Goal: Information Seeking & Learning: Learn about a topic

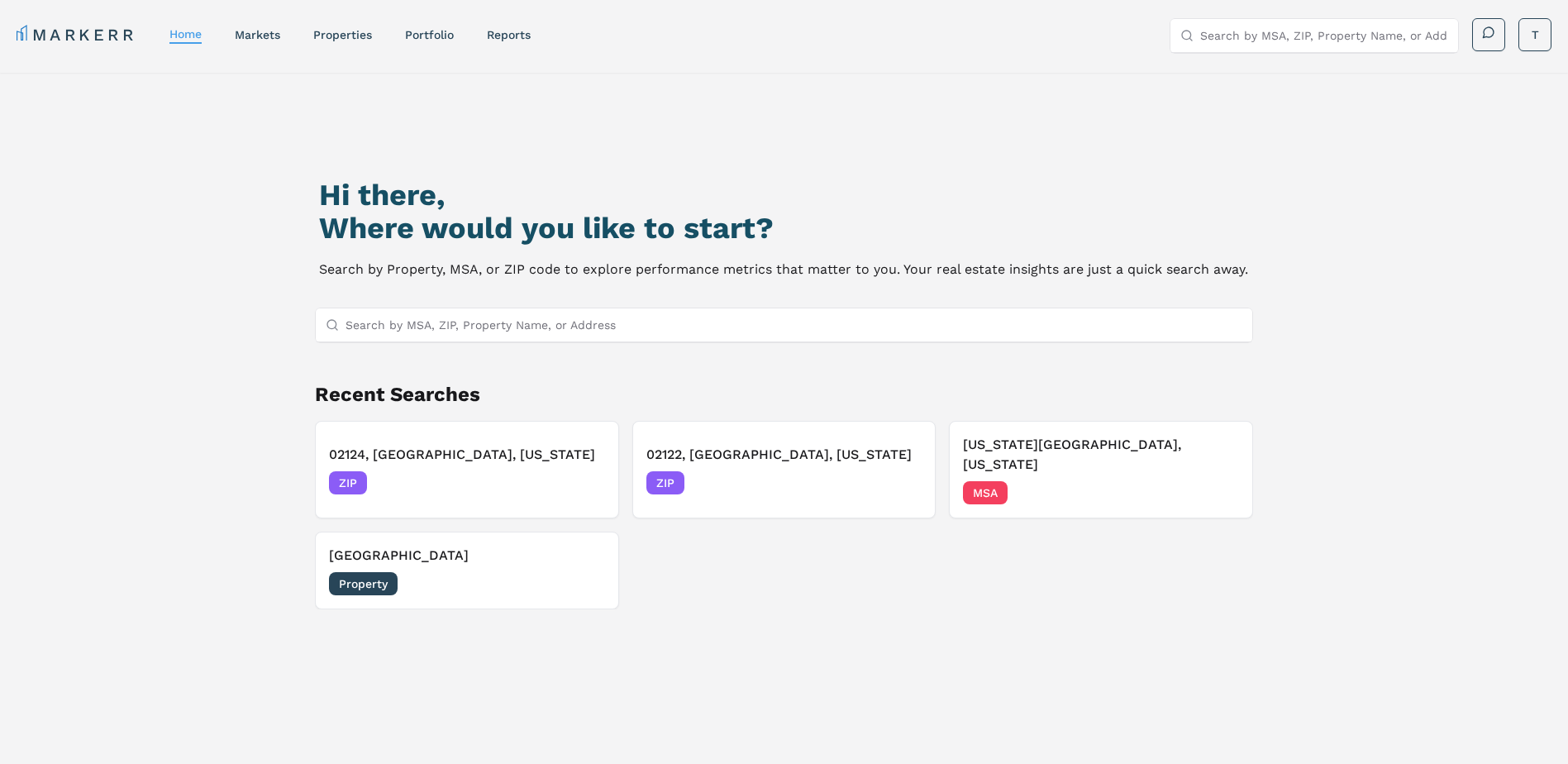
click at [456, 322] on input "Search by MSA, ZIP, Property Name, or Address" at bounding box center [794, 324] width 898 height 33
click at [190, 36] on link "home" at bounding box center [185, 34] width 32 height 13
click at [101, 38] on link "MARKERR" at bounding box center [76, 35] width 120 height 23
click at [356, 31] on link "properties" at bounding box center [343, 35] width 59 height 13
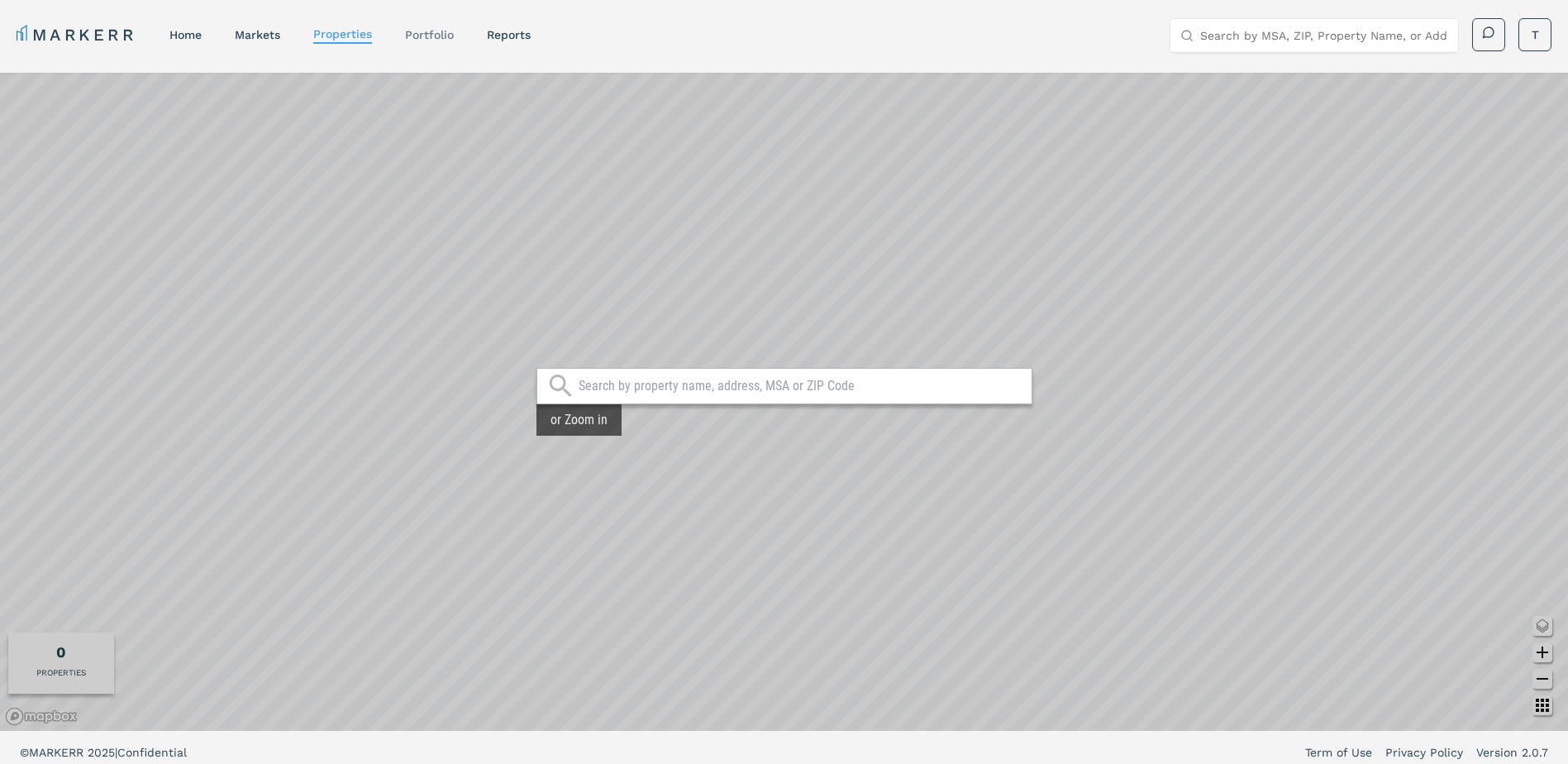
click at [442, 32] on link "Portfolio" at bounding box center [429, 35] width 49 height 13
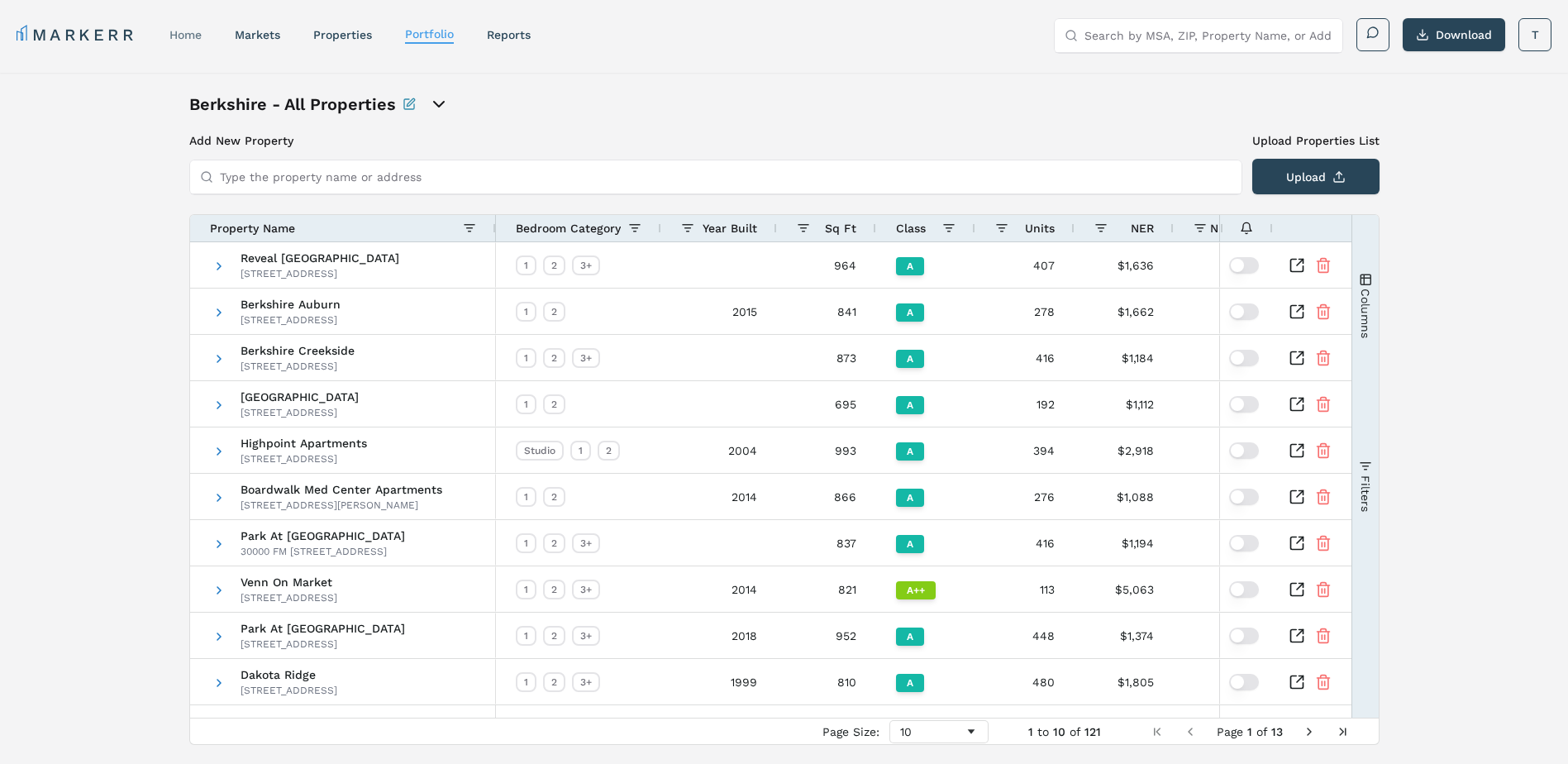
click at [185, 34] on link "home" at bounding box center [185, 35] width 32 height 13
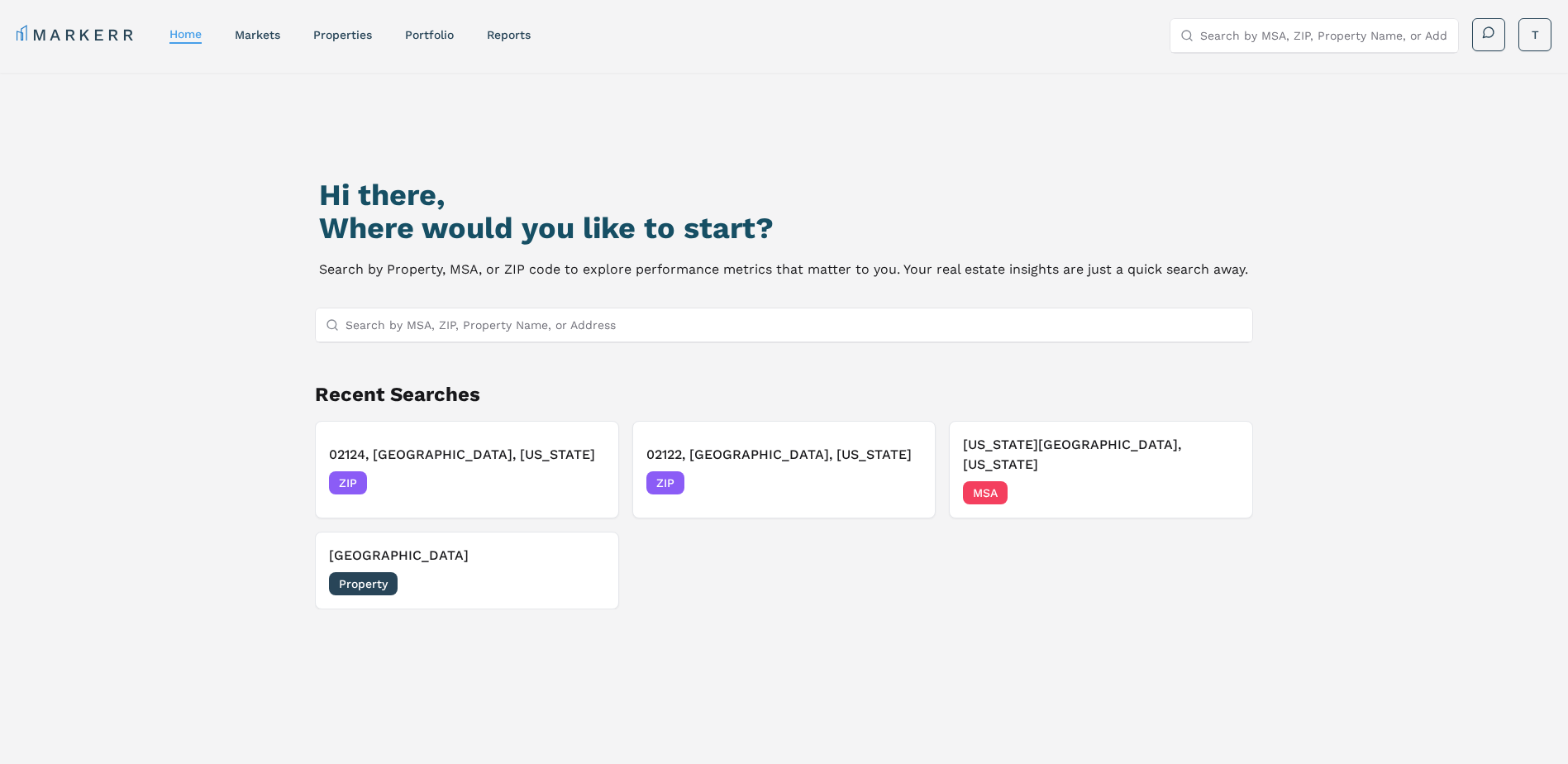
click at [372, 326] on input "Search by MSA, ZIP, Property Name, or Address" at bounding box center [794, 324] width 898 height 33
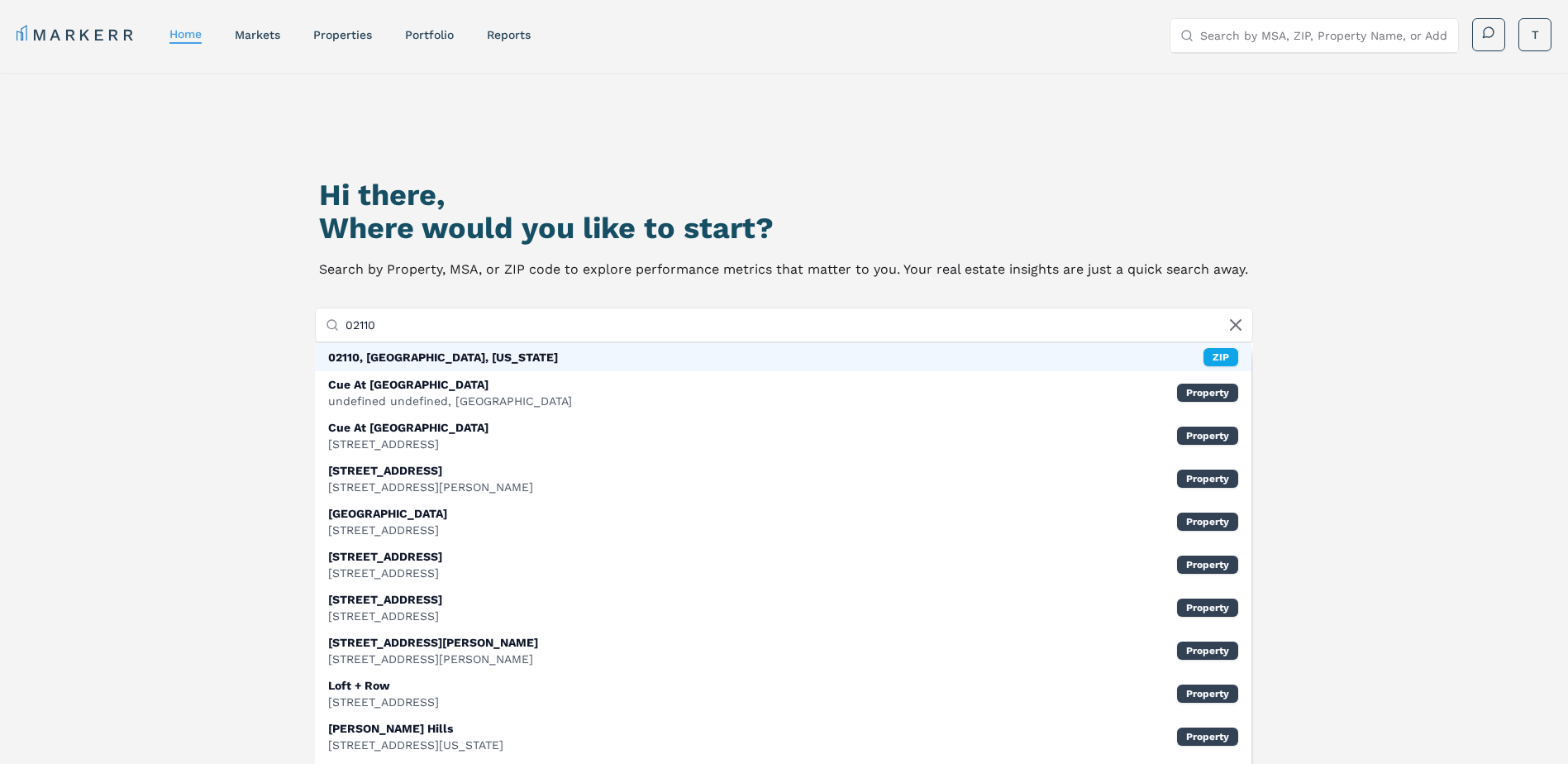
type input "02110"
click at [417, 357] on div "02110, [GEOGRAPHIC_DATA], [US_STATE]" at bounding box center [443, 357] width 230 height 17
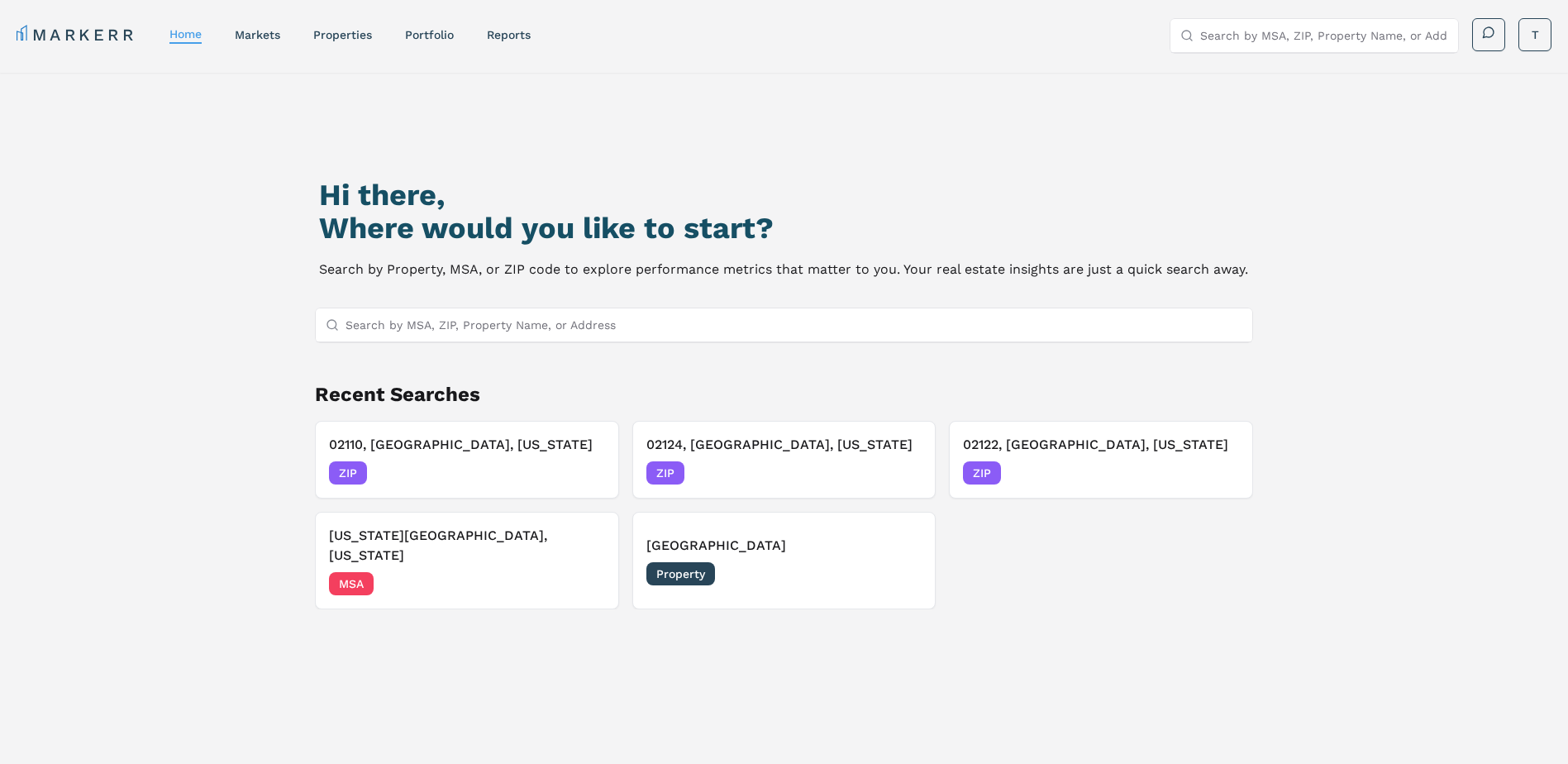
click at [66, 33] on link "MARKERR" at bounding box center [76, 35] width 120 height 23
click at [245, 30] on link "markets" at bounding box center [257, 35] width 45 height 13
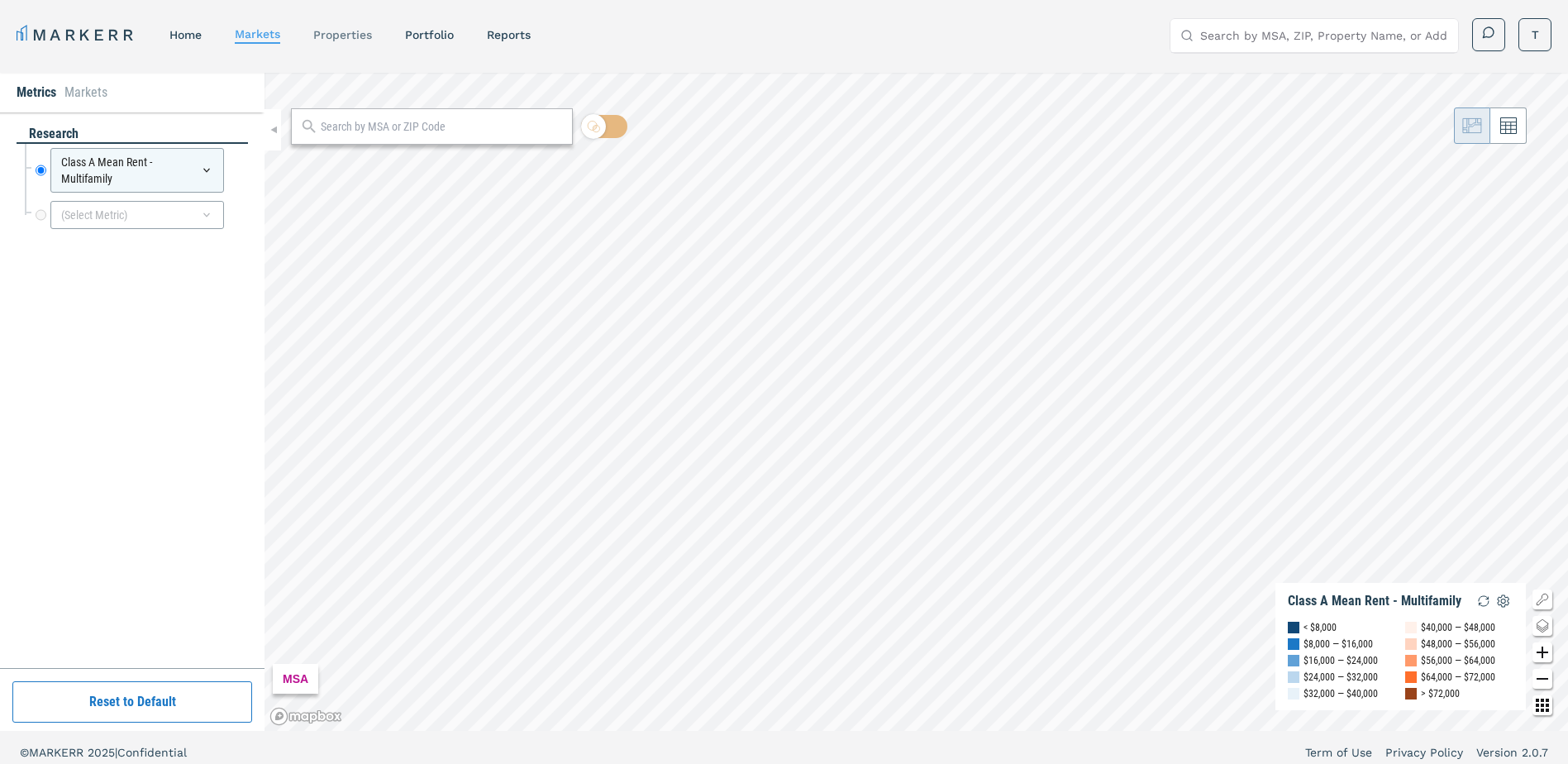
click at [330, 34] on link "properties" at bounding box center [343, 35] width 59 height 13
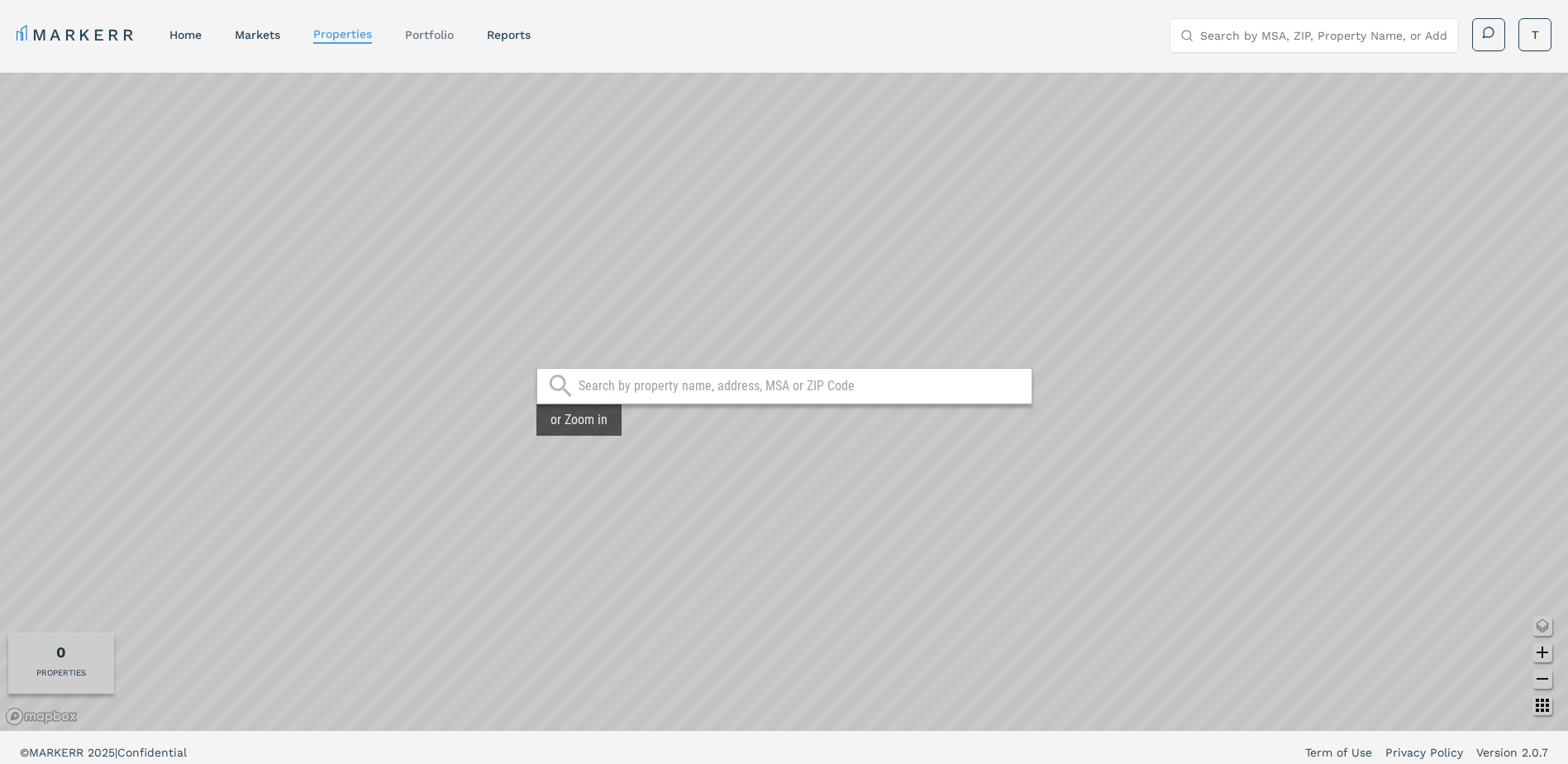
click at [431, 38] on link "Portfolio" at bounding box center [429, 35] width 49 height 13
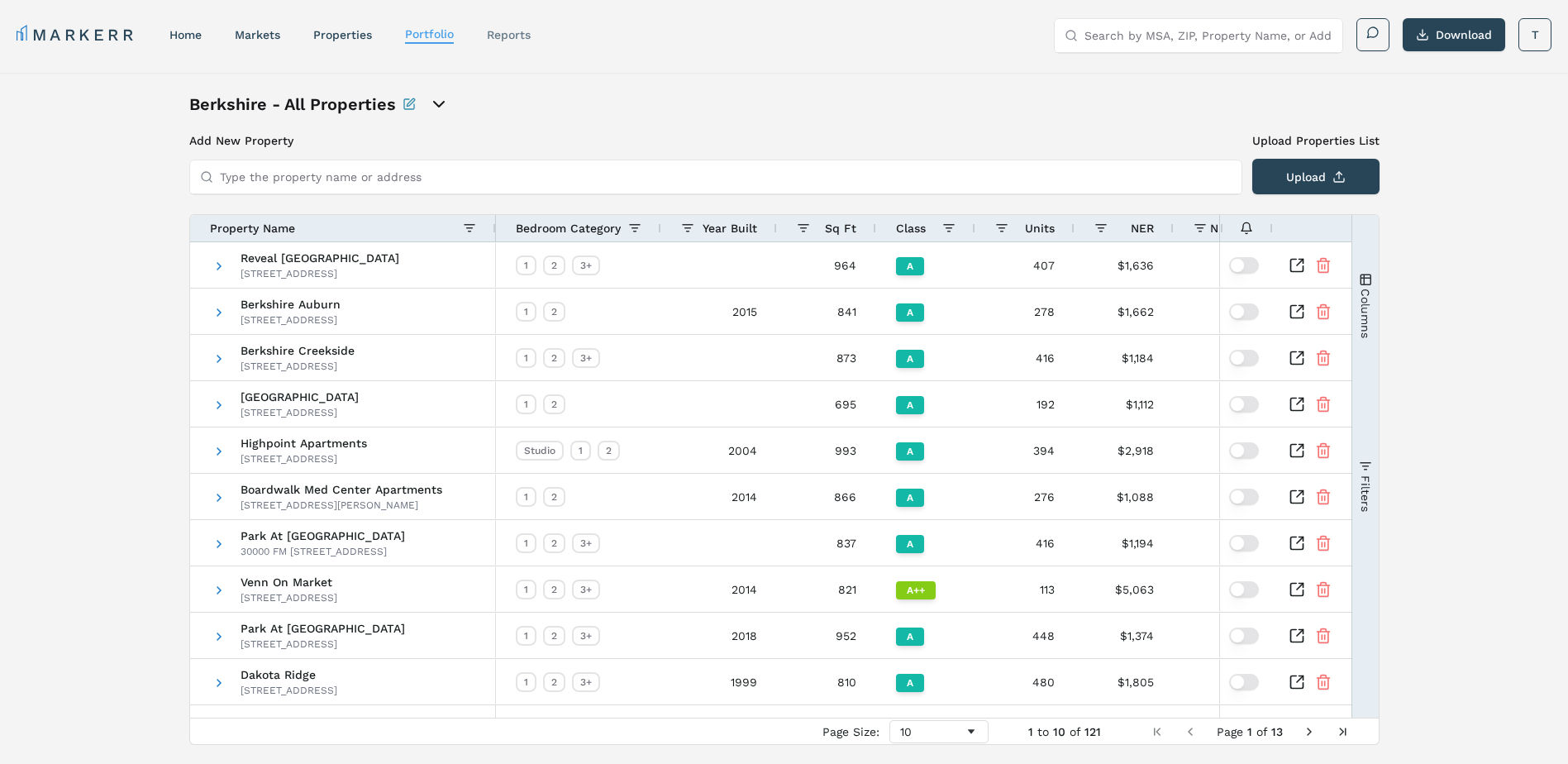
click at [509, 36] on link "reports" at bounding box center [508, 35] width 44 height 13
select select "-release_date"
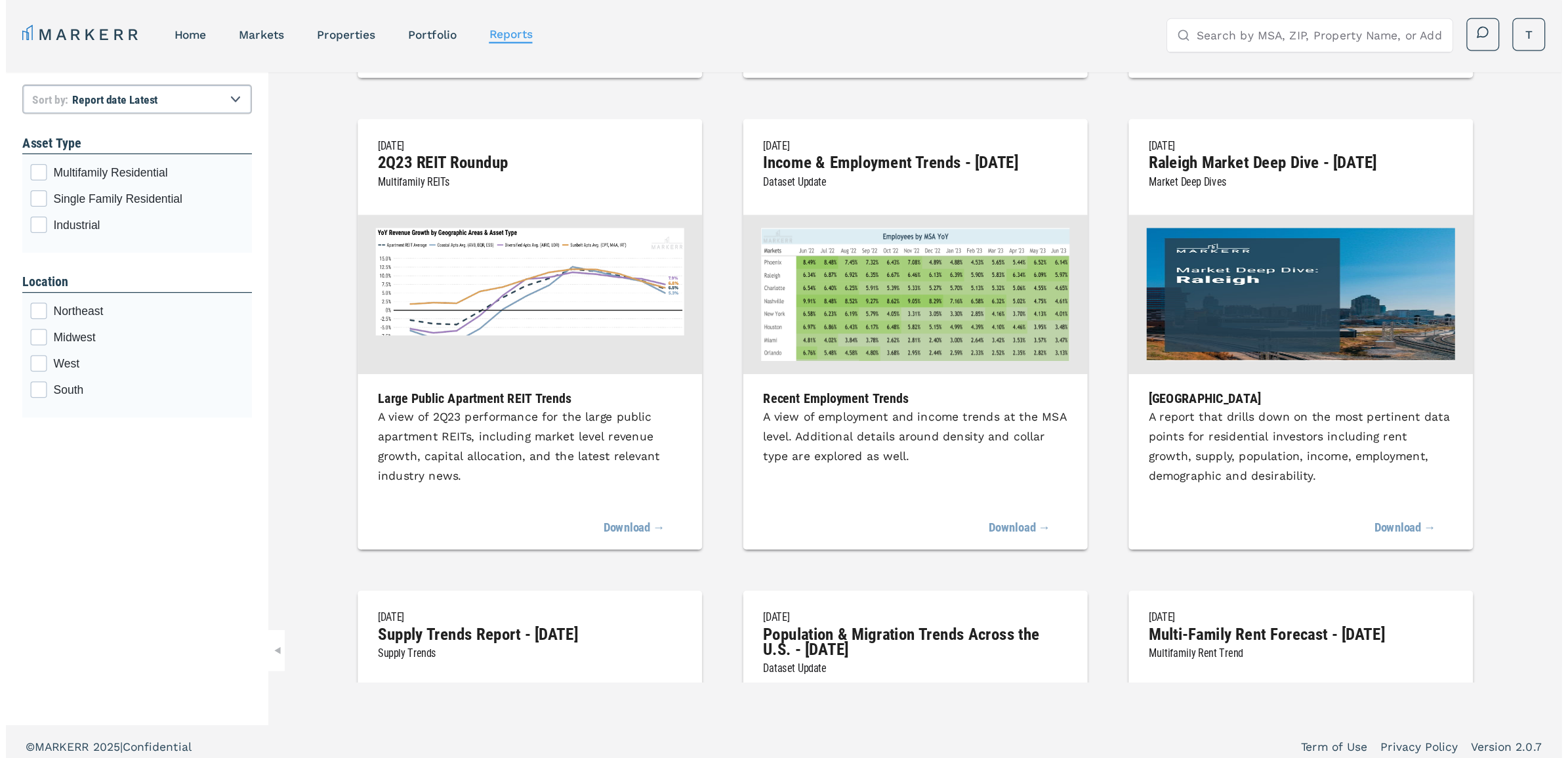
scroll to position [10563, 0]
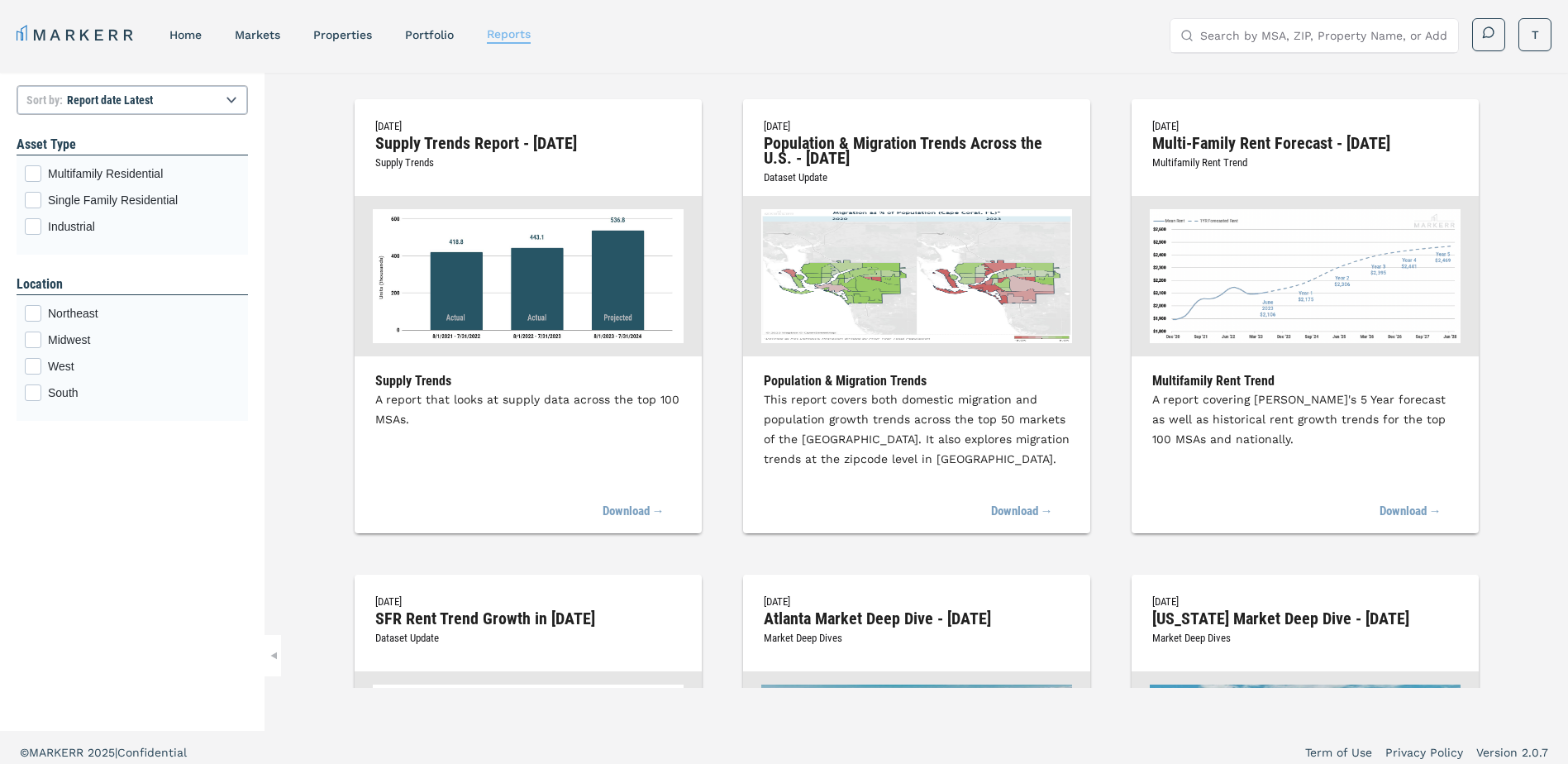
click at [503, 34] on link "reports" at bounding box center [508, 34] width 44 height 13
click at [208, 90] on select "Report title A to Z Report title Z to A Report date Latest Report date Oldest" at bounding box center [132, 101] width 231 height 30
click at [326, 135] on div "[DATE] Markerr RealRent - [DATE] Dataset Update Insights on Multi-Family, Singl…" at bounding box center [916, 380] width 1303 height 615
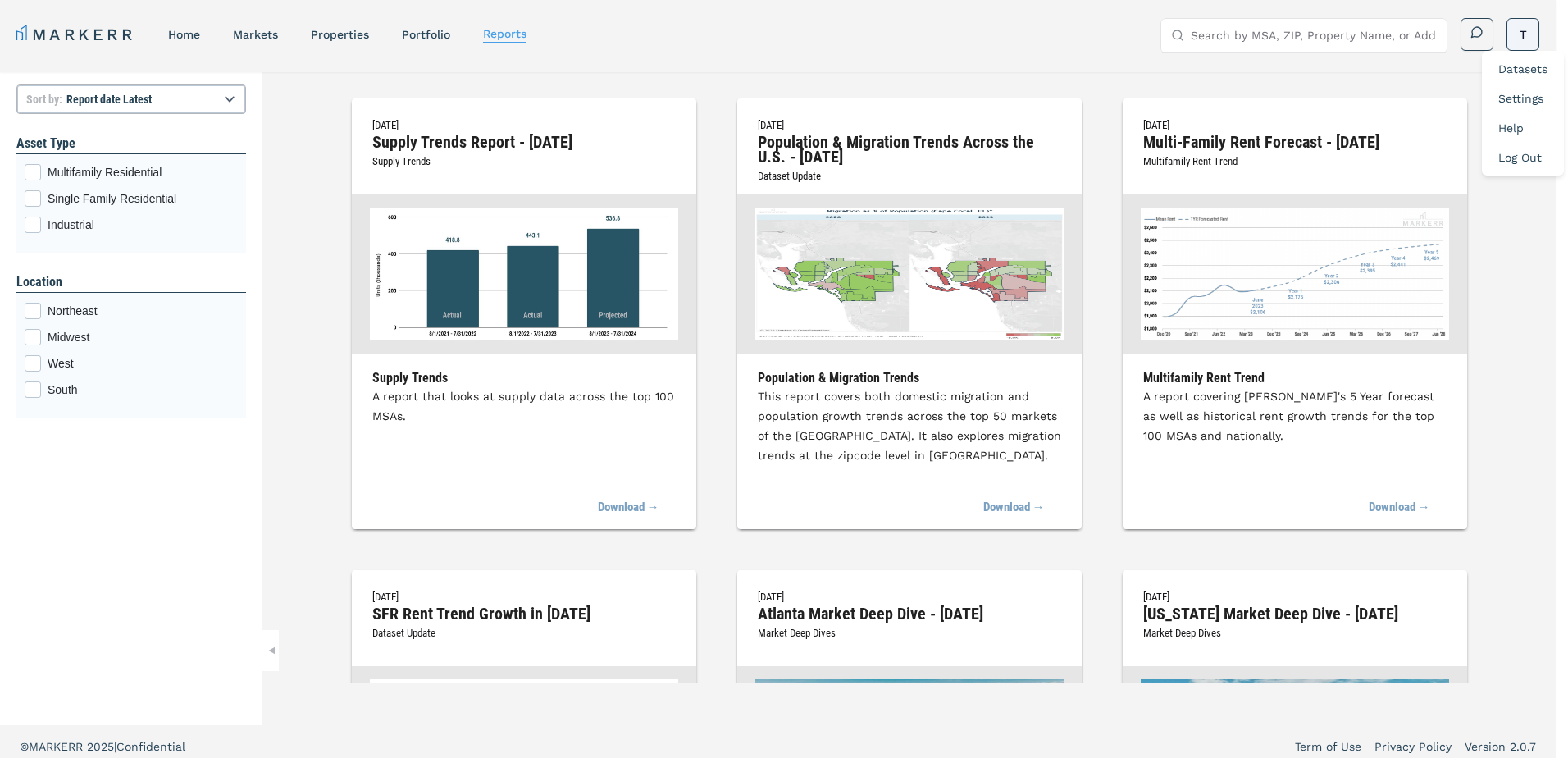
click at [1521, 28] on html "MARKERR home markets properties Portfolio reports Search by MSA, ZIP, Property …" at bounding box center [784, 384] width 1568 height 768
click at [1506, 69] on link "Datasets" at bounding box center [1522, 69] width 49 height 13
